Goal: Transaction & Acquisition: Purchase product/service

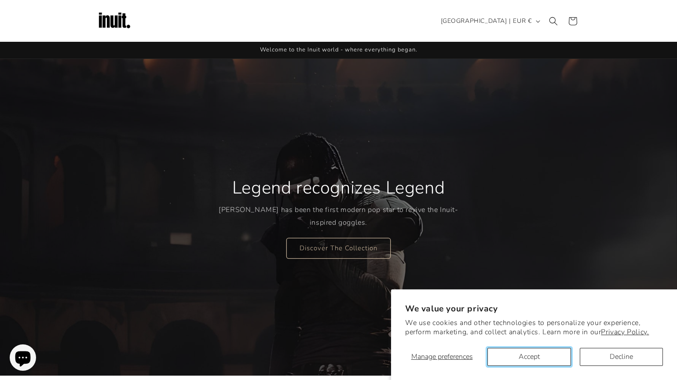
drag, startPoint x: 554, startPoint y: 353, endPoint x: 537, endPoint y: 308, distance: 48.6
click at [554, 353] on button "Accept" at bounding box center [529, 357] width 83 height 18
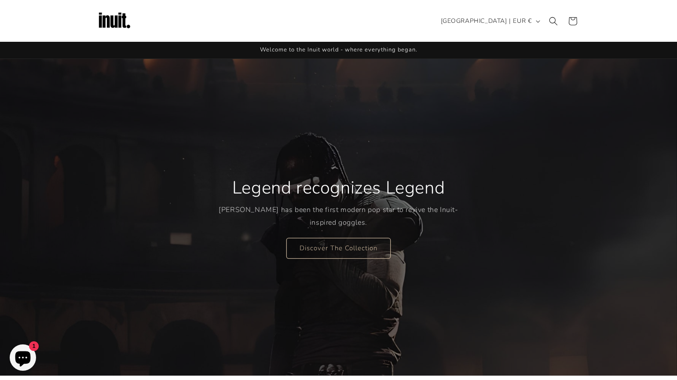
scroll to position [4, 0]
click at [329, 241] on link "Discover The Collection" at bounding box center [338, 248] width 104 height 21
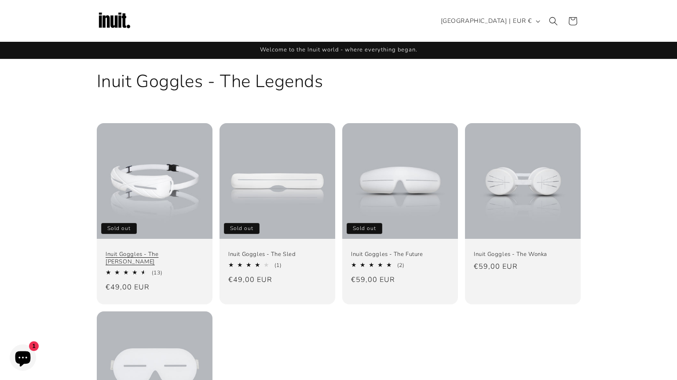
click at [142, 251] on link "Inuit Goggles - The [PERSON_NAME]" at bounding box center [155, 258] width 98 height 15
